Goal: Task Accomplishment & Management: Complete application form

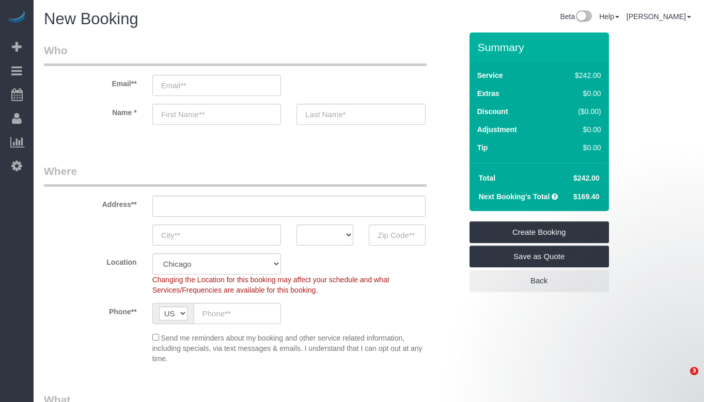
select select "512"
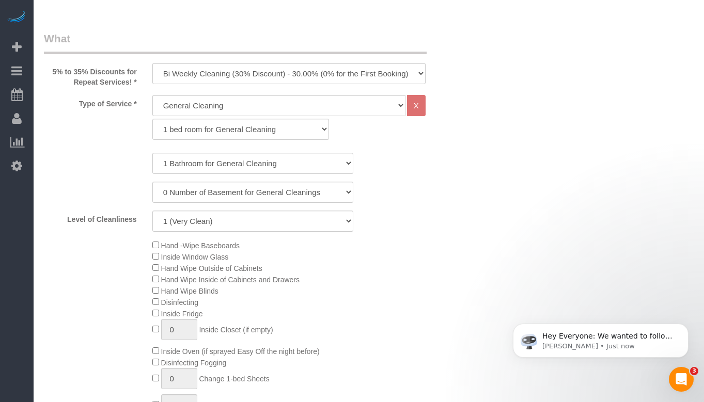
click at [281, 129] on select "1 bed room for General Cleaning 2 bed room for General Cleaning 3 bed room for …" at bounding box center [240, 129] width 177 height 21
click at [152, 119] on select "1 bed room for General Cleaning 2 bed room for General Cleaning 3 bed room for …" at bounding box center [240, 129] width 177 height 21
click at [308, 162] on select "1 Bathroom for General Cleaning 2 Bathroom for General Cleanings 3 Bathroom for…" at bounding box center [252, 163] width 201 height 21
click at [299, 138] on select "1 bed room for General Cleaning 2 bed room for General Cleaning 3 bed room for …" at bounding box center [240, 129] width 177 height 21
select select "288"
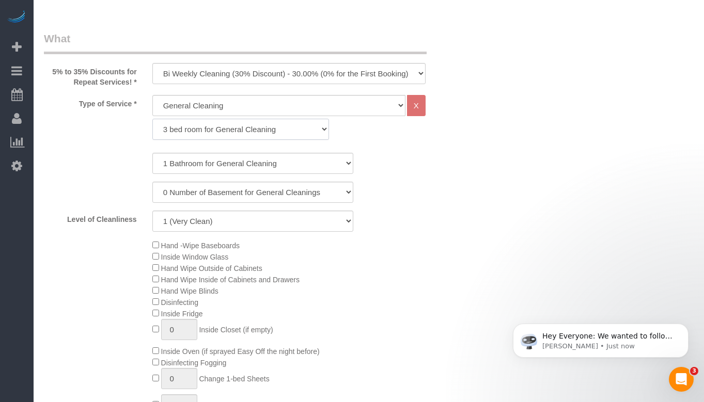
click at [152, 119] on select "1 bed room for General Cleaning 2 bed room for General Cleaning 3 bed room for …" at bounding box center [240, 129] width 177 height 21
click at [276, 164] on select "1 Bathroom for General Cleaning 2 Bathroom for General Cleanings 3 Bathroom for…" at bounding box center [252, 163] width 201 height 21
select select "2"
click at [152, 153] on select "1 Bathroom for General Cleaning 2 Bathroom for General Cleanings 3 Bathroom for…" at bounding box center [252, 163] width 201 height 21
click at [430, 200] on div "0 Number of Basement for General Cleanings 1 Number of Basement for General Cle…" at bounding box center [252, 192] width 433 height 21
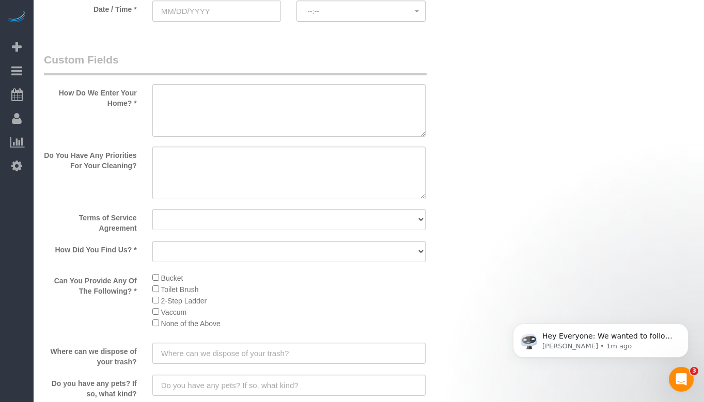
scroll to position [1342, 0]
click at [262, 169] on textarea at bounding box center [288, 173] width 273 height 53
type textarea "attic, 2 adults, no pets, oven fridge, no construction, 20th, 21th."
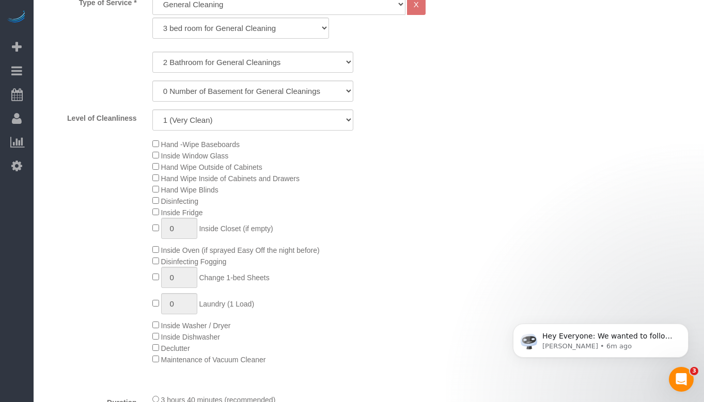
scroll to position [413, 0]
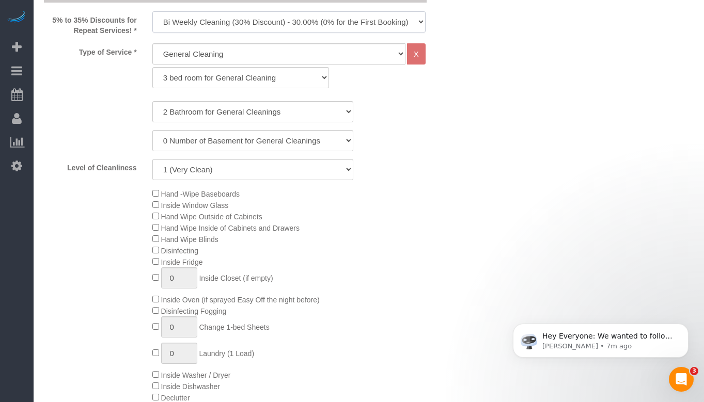
click at [322, 26] on select "One Time Cleaning Weekly Cleaning (35% Discount) - 35.00% (0% for the First Boo…" at bounding box center [288, 21] width 273 height 21
select select "object:1004"
click at [152, 11] on select "One Time Cleaning Weekly Cleaning (35% Discount) - 35.00% (0% for the First Boo…" at bounding box center [288, 21] width 273 height 21
click at [306, 54] on select "General Cleaning Deep Cleaning Move-in / Move-out Cleaning COUNTS Cleaning" at bounding box center [278, 53] width 253 height 21
select select "514"
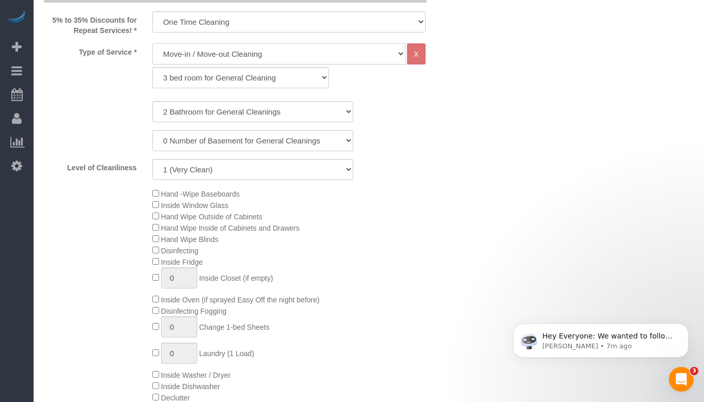
click at [152, 43] on select "General Cleaning Deep Cleaning Move-in / Move-out Cleaning COUNTS Cleaning" at bounding box center [278, 53] width 253 height 21
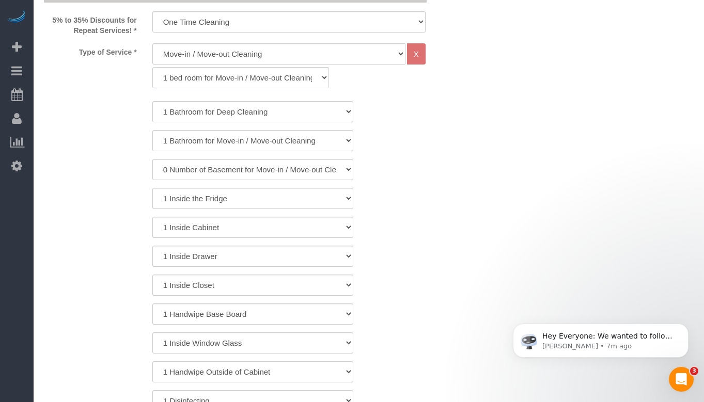
click at [271, 81] on select "1 bed room for Move-in / Move-out Cleaning (full scale) 2 bed room for Move-in …" at bounding box center [240, 77] width 177 height 21
select select "298"
click at [152, 67] on select "1 bed room for Move-in / Move-out Cleaning (full scale) 2 bed room for Move-in …" at bounding box center [240, 77] width 177 height 21
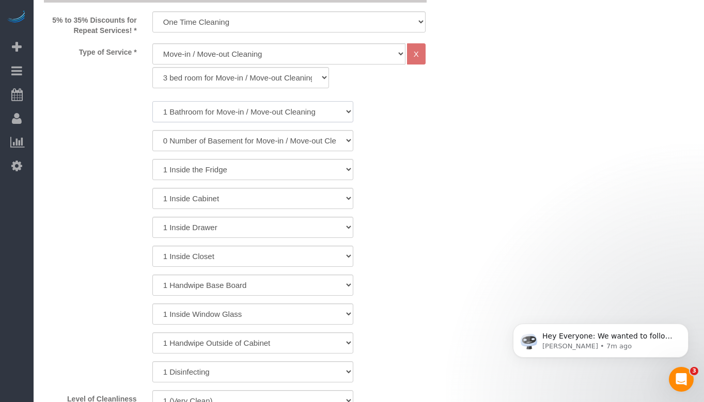
click at [267, 117] on select "1 Bathroom for Move-in / Move-out Cleaning 2 Bathroom for Move-in / Move-out Cl…" at bounding box center [252, 111] width 201 height 21
select select "2"
click at [152, 101] on select "1 Bathroom for Move-in / Move-out Cleaning 2 Bathroom for Move-in / Move-out Cl…" at bounding box center [252, 111] width 201 height 21
click at [259, 145] on select "0 Number of Basement for Move-in / Move-out Cleanings 1 Number of Basement for …" at bounding box center [252, 140] width 201 height 21
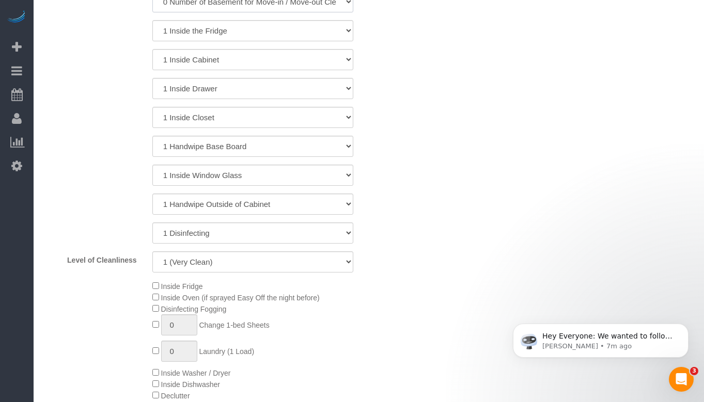
scroll to position [568, 0]
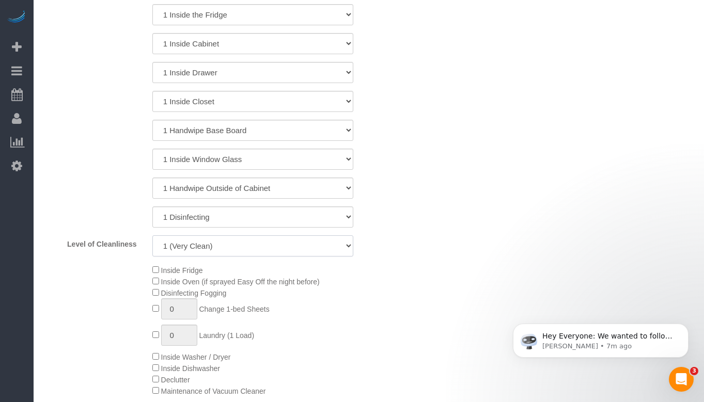
click at [294, 242] on select "1 (Very Clean) 2 3 4 5 (Average Condition) 6 7 8 9 10 (Extremely Dirty)" at bounding box center [252, 245] width 201 height 21
select select "9"
click at [152, 235] on select "1 (Very Clean) 2 3 4 5 (Average Condition) 6 7 8 9 10 (Extremely Dirty)" at bounding box center [252, 245] width 201 height 21
click at [418, 193] on div "1 Handwipe Outside of Cabinet" at bounding box center [252, 188] width 433 height 21
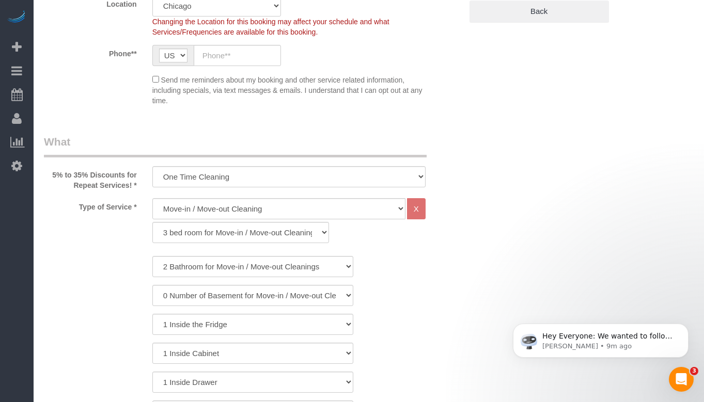
scroll to position [310, 0]
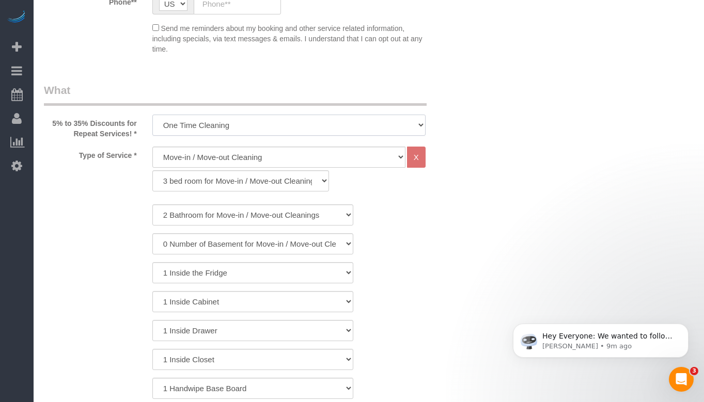
click at [322, 122] on select "One Time Cleaning Weekly Cleaning (35% Discount) - 35.00% (0% for the First Boo…" at bounding box center [288, 125] width 273 height 21
select select "object:1003"
click at [152, 115] on select "One Time Cleaning Weekly Cleaning (35% Discount) - 35.00% (0% for the First Boo…" at bounding box center [288, 125] width 273 height 21
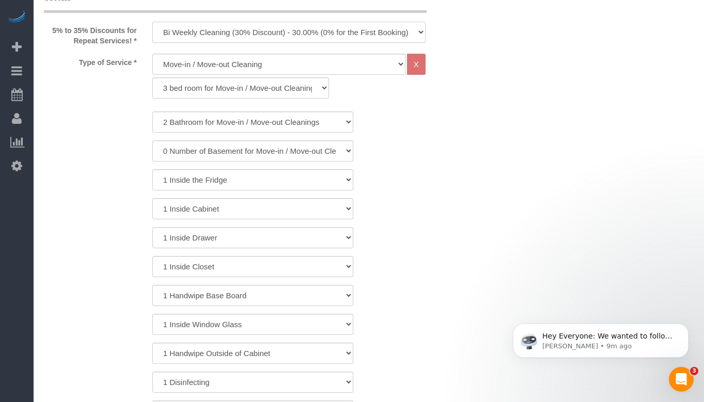
scroll to position [413, 0]
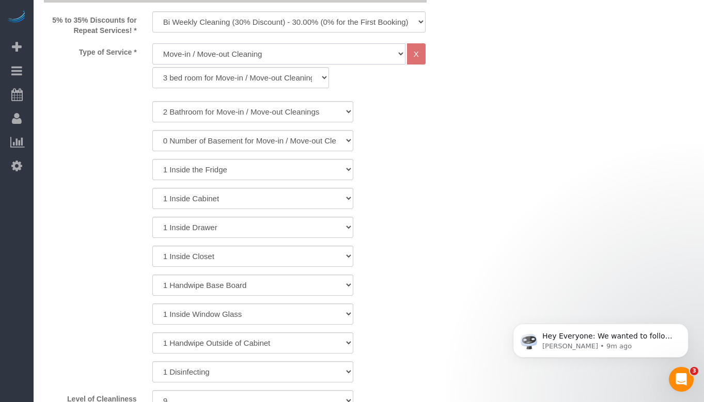
click at [301, 55] on select "General Cleaning Deep Cleaning Move-in / Move-out Cleaning COUNTS Cleaning" at bounding box center [278, 53] width 253 height 21
select select "512"
click at [152, 43] on select "General Cleaning Deep Cleaning Move-in / Move-out Cleaning COUNTS Cleaning" at bounding box center [278, 53] width 253 height 21
select select "286"
select select "9"
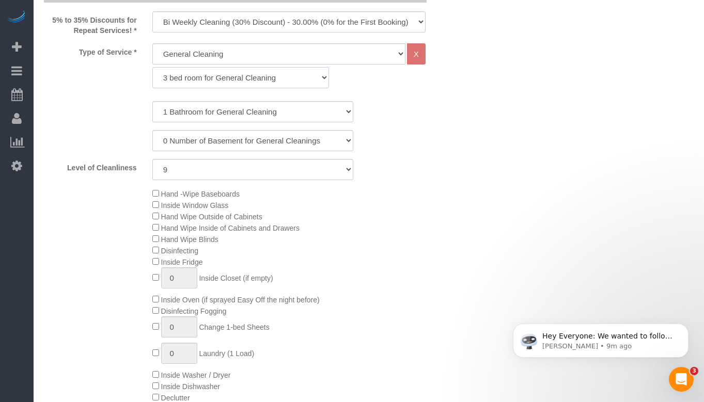
click at [266, 73] on select "1 bed room for General Cleaning 2 bed room for General Cleaning 3 bed room for …" at bounding box center [240, 77] width 177 height 21
select select "288"
click at [152, 67] on select "1 bed room for General Cleaning 2 bed room for General Cleaning 3 bed room for …" at bounding box center [240, 77] width 177 height 21
select select "9"
click at [260, 111] on select "1 Bathroom for General Cleaning 2 Bathroom for General Cleanings 3 Bathroom for…" at bounding box center [252, 111] width 201 height 21
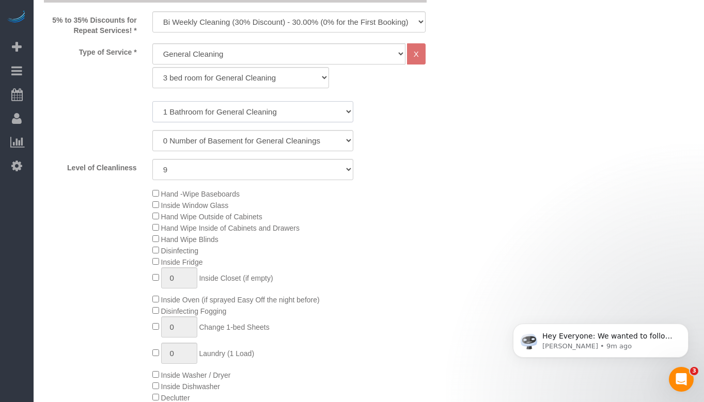
select select "2"
click at [152, 101] on select "1 Bathroom for General Cleaning 2 Bathroom for General Cleanings 3 Bathroom for…" at bounding box center [252, 111] width 201 height 21
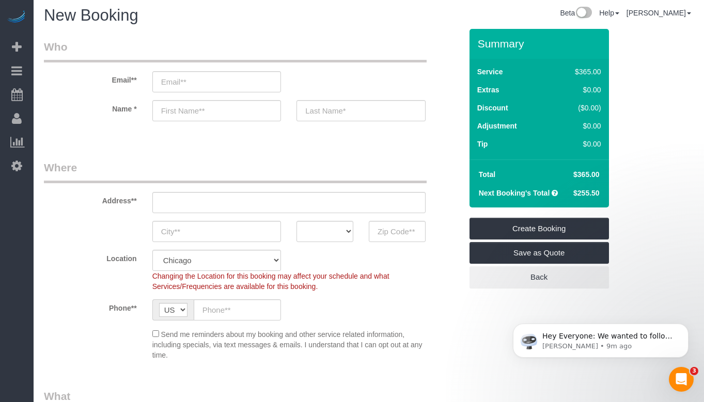
scroll to position [0, 0]
